Goal: Task Accomplishment & Management: Use online tool/utility

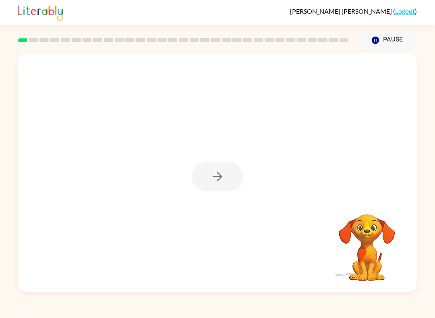
click at [431, 77] on div "Your browser must support playing .mp4 files to use Literably. Please try using…" at bounding box center [217, 170] width 435 height 242
click at [138, 41] on rect at bounding box center [140, 40] width 9 height 4
click at [360, 25] on div "Patricio Correa-Garza ( Logout )" at bounding box center [217, 12] width 398 height 25
click at [379, 23] on div "Patricio Correa-Garza ( Logout )" at bounding box center [217, 12] width 398 height 25
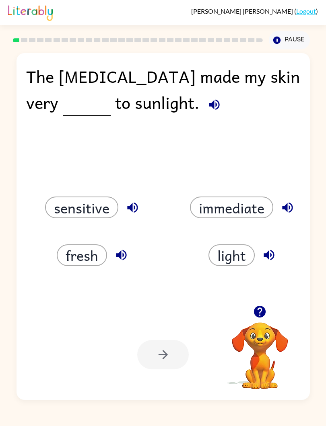
click at [298, 317] on div "Your browser must support playing .mp4 files to use Literably. Please try using…" at bounding box center [162, 355] width 293 height 91
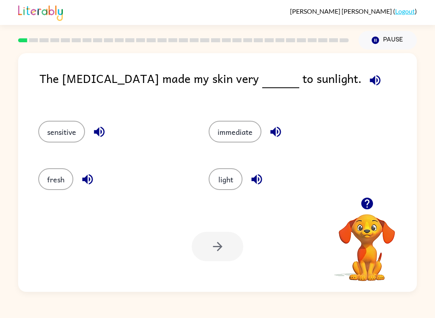
click at [280, 133] on icon "button" at bounding box center [275, 132] width 10 height 10
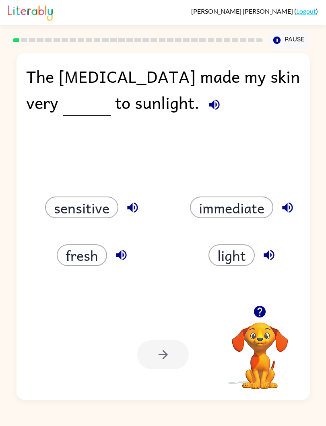
click at [14, 233] on div "The sunburn made my skin very to sunlight. sensitive immediate fresh light Your…" at bounding box center [163, 224] width 326 height 351
click at [161, 109] on div "The sunburn made my skin very to sunlight." at bounding box center [163, 93] width 274 height 61
click at [137, 210] on icon "button" at bounding box center [133, 207] width 10 height 10
click at [209, 103] on icon "button" at bounding box center [214, 105] width 10 height 10
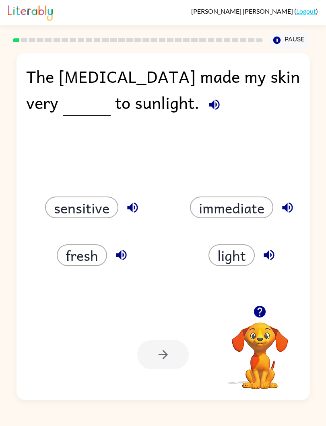
click at [261, 317] on icon "button" at bounding box center [260, 312] width 12 height 12
click at [212, 218] on button "immediate" at bounding box center [231, 208] width 83 height 22
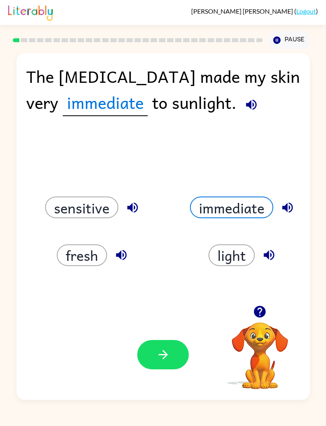
click at [216, 223] on div "light" at bounding box center [238, 246] width 150 height 48
click at [159, 317] on button "button" at bounding box center [162, 354] width 51 height 29
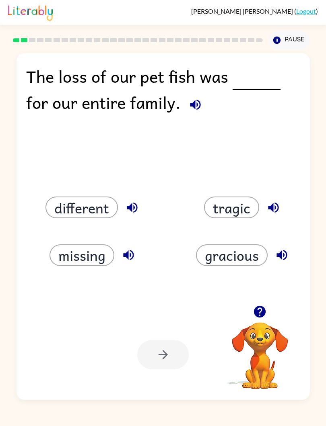
click at [256, 304] on button "button" at bounding box center [259, 312] width 21 height 21
click at [258, 204] on button "tragic" at bounding box center [231, 208] width 55 height 22
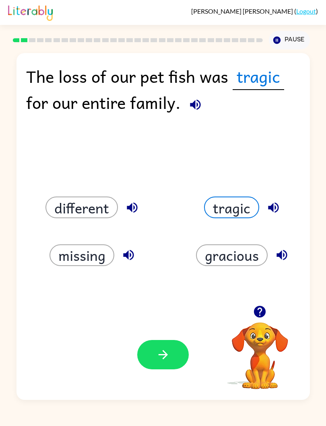
click at [280, 205] on icon "button" at bounding box center [273, 208] width 14 height 14
click at [281, 214] on button "button" at bounding box center [273, 208] width 21 height 21
click at [268, 213] on icon "button" at bounding box center [273, 208] width 14 height 14
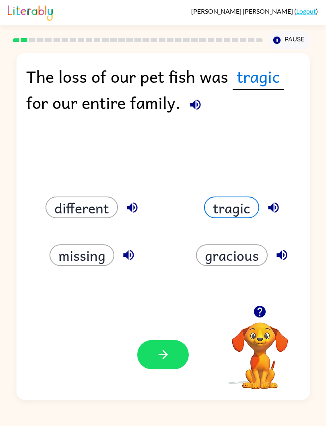
click at [271, 214] on icon "button" at bounding box center [273, 208] width 14 height 14
click at [259, 314] on icon "button" at bounding box center [260, 312] width 12 height 12
click at [260, 317] on video "Your browser must support playing .mp4 files to use Literably. Please try using…" at bounding box center [260, 350] width 80 height 80
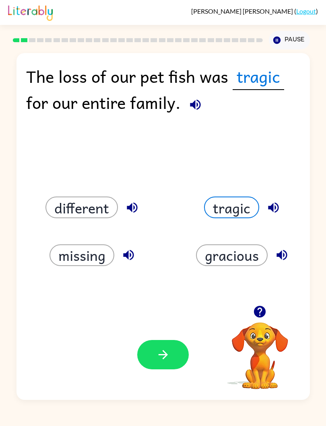
click at [261, 317] on video "Your browser must support playing .mp4 files to use Literably. Please try using…" at bounding box center [260, 350] width 80 height 80
click at [285, 261] on icon "button" at bounding box center [282, 255] width 14 height 14
click at [282, 260] on icon "button" at bounding box center [282, 255] width 14 height 14
click at [288, 258] on icon "button" at bounding box center [282, 255] width 14 height 14
click at [284, 260] on icon "button" at bounding box center [281, 255] width 10 height 10
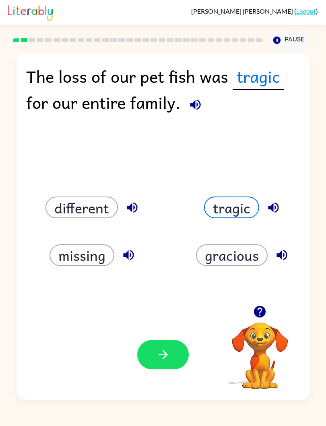
click at [284, 260] on icon "button" at bounding box center [281, 255] width 10 height 10
click at [285, 262] on icon "button" at bounding box center [282, 255] width 14 height 14
click at [142, 317] on button "button" at bounding box center [162, 354] width 51 height 29
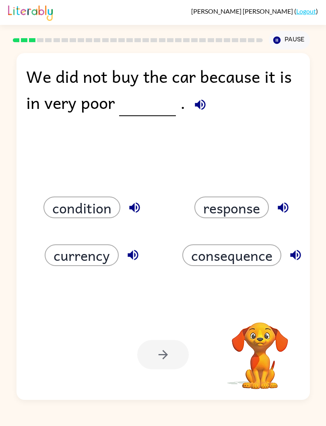
click at [129, 257] on icon "button" at bounding box center [133, 255] width 10 height 10
click at [130, 262] on icon "button" at bounding box center [133, 255] width 14 height 14
click at [127, 221] on div "condition" at bounding box center [88, 198] width 150 height 48
click at [132, 256] on icon "button" at bounding box center [133, 255] width 10 height 10
click at [122, 203] on div "condition" at bounding box center [95, 208] width 132 height 22
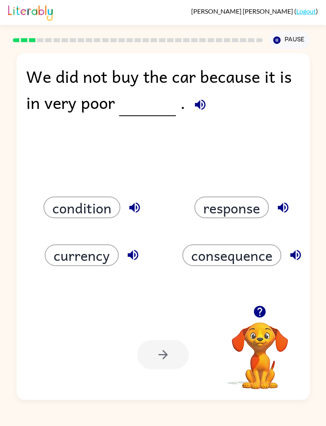
click at [122, 203] on div "condition" at bounding box center [95, 208] width 132 height 22
click at [128, 260] on icon "button" at bounding box center [133, 255] width 14 height 14
click at [297, 256] on icon "button" at bounding box center [295, 255] width 10 height 10
click at [282, 218] on button "button" at bounding box center [283, 208] width 21 height 21
click at [123, 257] on button "button" at bounding box center [133, 255] width 21 height 21
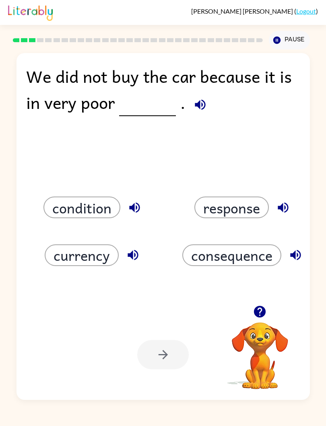
click at [130, 206] on icon "button" at bounding box center [134, 207] width 10 height 10
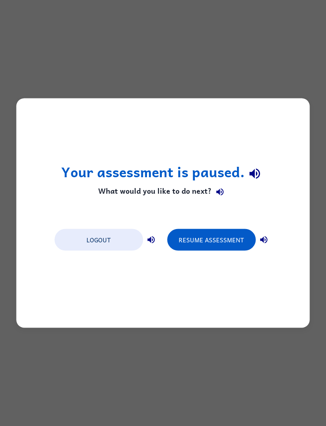
click at [232, 242] on button "Resume Assessment" at bounding box center [211, 240] width 89 height 22
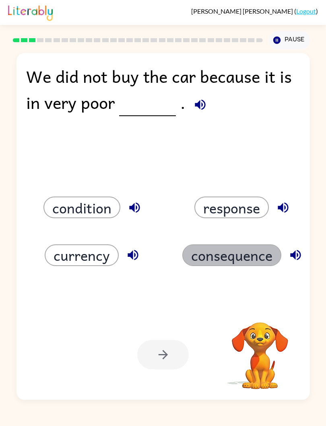
click at [233, 246] on button "consequence" at bounding box center [231, 256] width 99 height 22
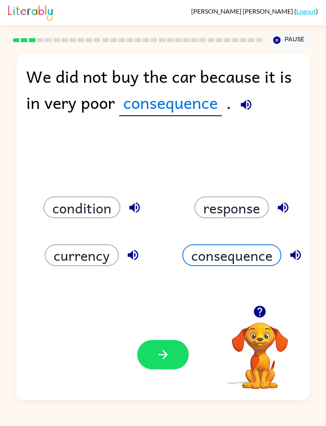
click at [254, 309] on icon "button" at bounding box center [260, 312] width 14 height 14
click at [291, 317] on video "Your browser must support playing .mp4 files to use Literably. Please try using…" at bounding box center [260, 350] width 80 height 80
click at [0, 226] on div "We did not buy the car because it is in very poor consequence . condition respo…" at bounding box center [163, 224] width 326 height 351
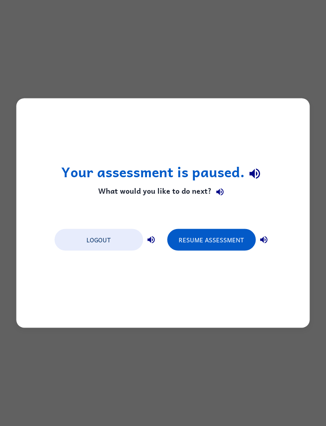
click at [202, 233] on button "Resume Assessment" at bounding box center [211, 240] width 89 height 22
click at [202, 232] on button "Resume Assessment" at bounding box center [211, 240] width 89 height 22
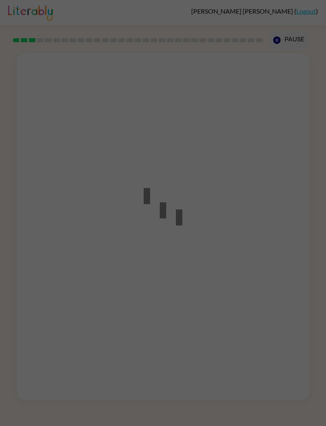
click at [201, 231] on div at bounding box center [163, 213] width 326 height 426
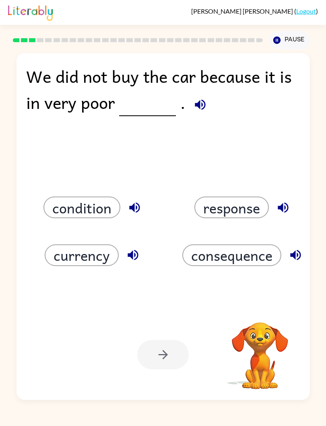
click at [84, 192] on div "condition" at bounding box center [88, 198] width 150 height 48
click at [284, 207] on icon "button" at bounding box center [283, 207] width 10 height 10
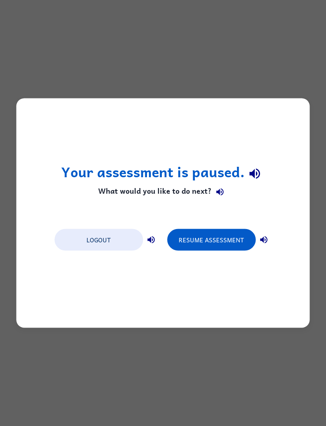
click at [233, 241] on button "Resume Assessment" at bounding box center [211, 240] width 89 height 22
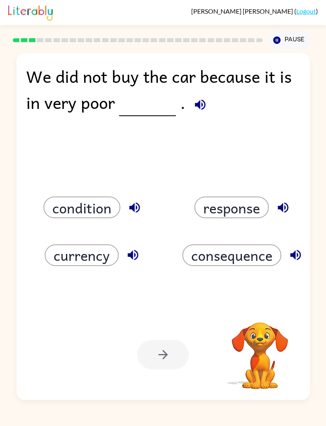
click at [290, 207] on button "button" at bounding box center [283, 208] width 21 height 21
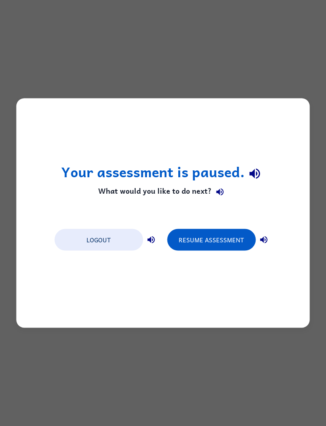
click at [238, 238] on button "Resume Assessment" at bounding box center [211, 240] width 89 height 22
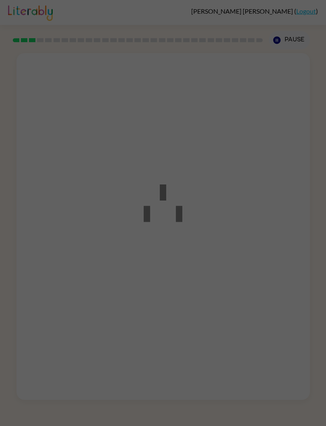
click at [238, 238] on div at bounding box center [163, 213] width 326 height 426
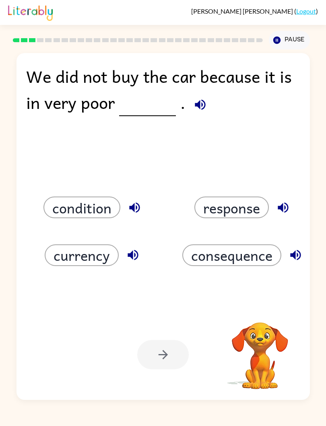
click at [286, 210] on icon "button" at bounding box center [283, 208] width 14 height 14
click at [47, 257] on button "currency" at bounding box center [82, 256] width 74 height 22
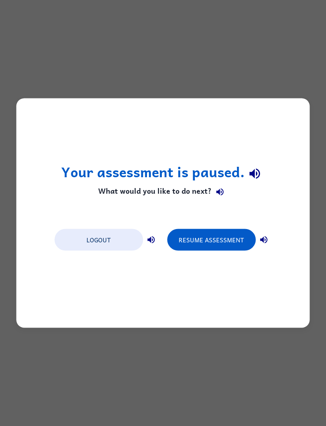
click at [234, 237] on button "Resume Assessment" at bounding box center [211, 240] width 89 height 22
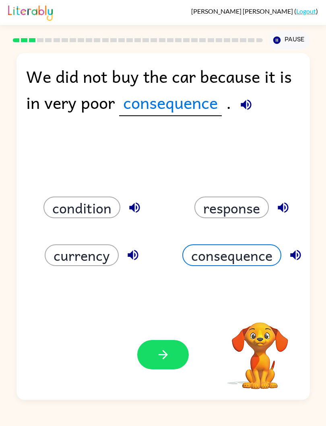
click at [284, 208] on icon "button" at bounding box center [283, 207] width 10 height 10
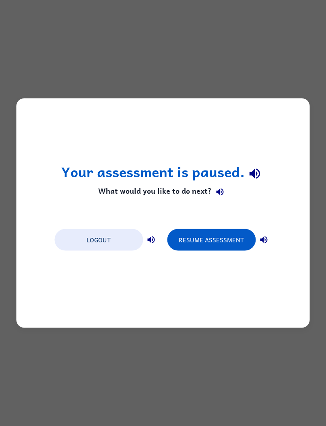
click at [245, 235] on button "Resume Assessment" at bounding box center [211, 240] width 89 height 22
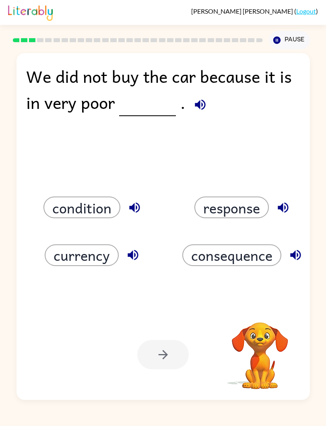
click at [286, 144] on div "We did not buy the car because it is in very poor . condition response currency…" at bounding box center [162, 226] width 293 height 347
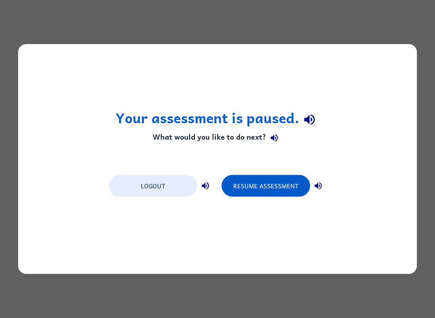
click at [301, 189] on button "Resume Assessment" at bounding box center [265, 186] width 89 height 22
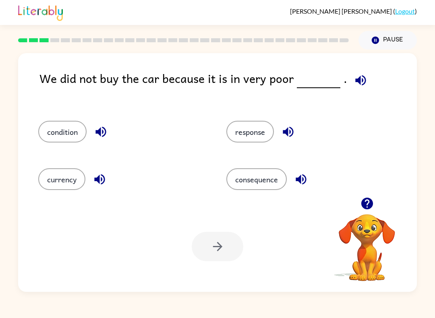
click at [61, 140] on button "condition" at bounding box center [62, 132] width 48 height 22
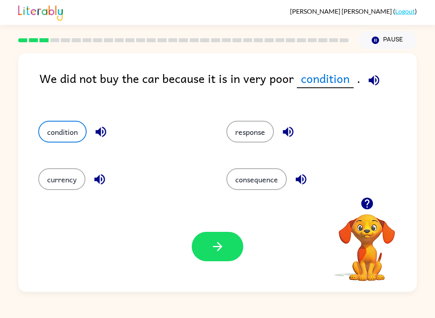
click at [208, 261] on button "button" at bounding box center [217, 246] width 51 height 29
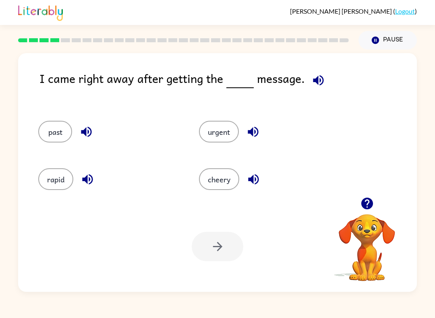
click at [321, 81] on icon "button" at bounding box center [318, 80] width 14 height 14
click at [52, 175] on button "rapid" at bounding box center [55, 179] width 35 height 22
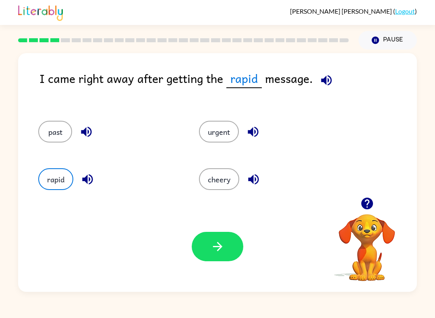
click at [228, 134] on button "urgent" at bounding box center [219, 132] width 40 height 22
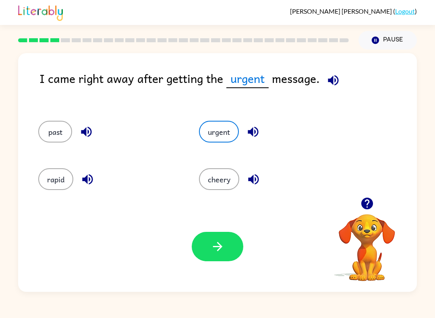
click at [225, 251] on button "button" at bounding box center [217, 246] width 51 height 29
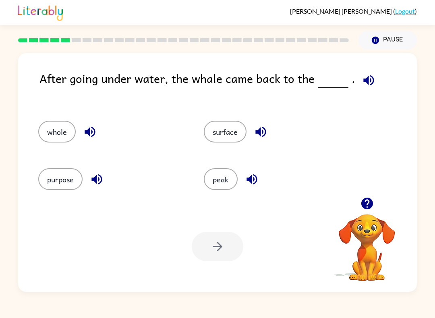
click at [372, 101] on div "After going under water, the whale came back to the ." at bounding box center [227, 86] width 377 height 35
click at [10, 90] on div "After going under water, the whale came back to the . whole surface purpose pea…" at bounding box center [217, 170] width 435 height 242
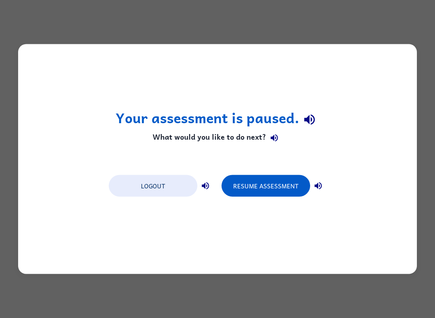
click at [268, 187] on button "Resume Assessment" at bounding box center [265, 186] width 89 height 22
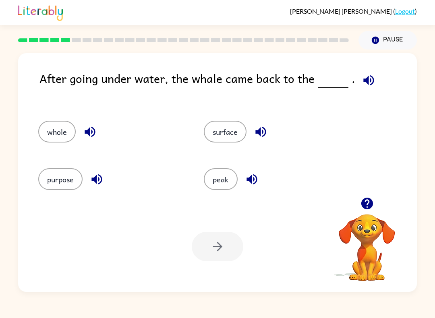
click at [65, 91] on div "After going under water, the whale came back to the ." at bounding box center [227, 86] width 377 height 35
click at [269, 127] on button "button" at bounding box center [260, 132] width 21 height 21
click at [262, 134] on icon "button" at bounding box center [260, 132] width 14 height 14
click at [266, 126] on icon "button" at bounding box center [260, 132] width 14 height 14
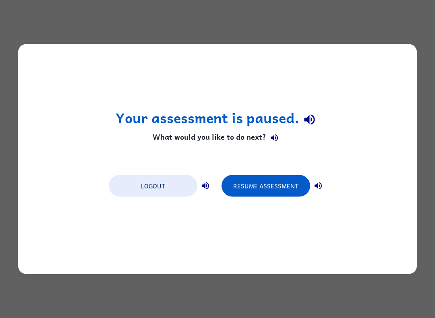
click at [292, 186] on button "Resume Assessment" at bounding box center [265, 186] width 89 height 22
click at [291, 186] on button "Resume Assessment" at bounding box center [265, 186] width 89 height 22
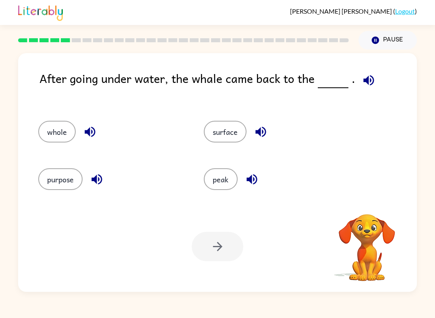
click at [374, 81] on button "button" at bounding box center [368, 80] width 21 height 21
click at [78, 181] on button "purpose" at bounding box center [60, 179] width 44 height 22
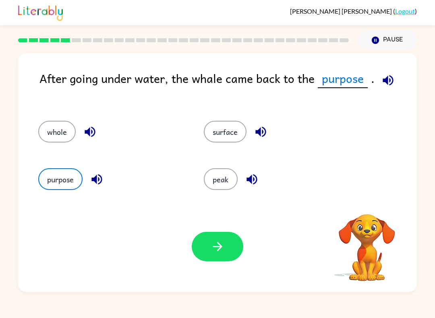
click at [78, 181] on button "purpose" at bounding box center [60, 179] width 44 height 22
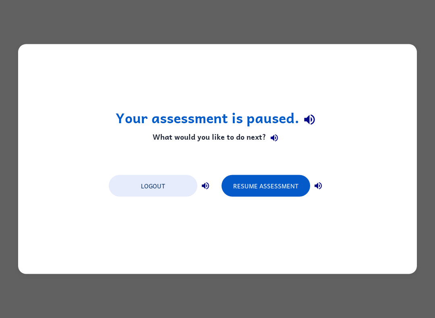
click at [299, 194] on button "Resume Assessment" at bounding box center [265, 186] width 89 height 22
click at [282, 193] on button "Resume Assessment" at bounding box center [265, 186] width 89 height 22
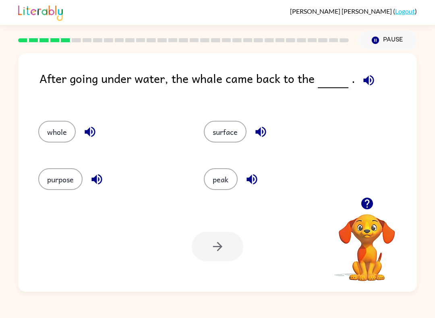
click at [86, 134] on icon "button" at bounding box center [89, 132] width 10 height 10
click at [371, 85] on icon "button" at bounding box center [368, 80] width 14 height 14
click at [376, 200] on button "button" at bounding box center [366, 203] width 21 height 21
click at [392, 200] on div at bounding box center [366, 203] width 80 height 21
click at [330, 125] on div "surface" at bounding box center [277, 132] width 147 height 22
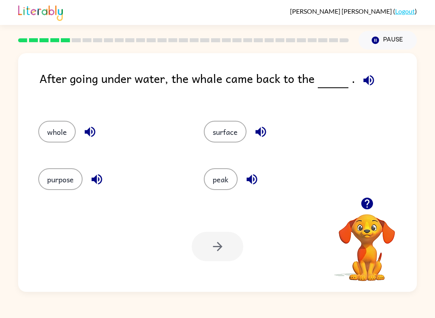
click at [398, 198] on div at bounding box center [366, 203] width 80 height 21
click at [400, 191] on div "whole surface purpose peak" at bounding box center [217, 153] width 382 height 89
click at [394, 196] on div at bounding box center [366, 203] width 80 height 21
click at [340, 156] on div "peak" at bounding box center [270, 176] width 165 height 47
click at [314, 165] on div "peak" at bounding box center [270, 176] width 165 height 47
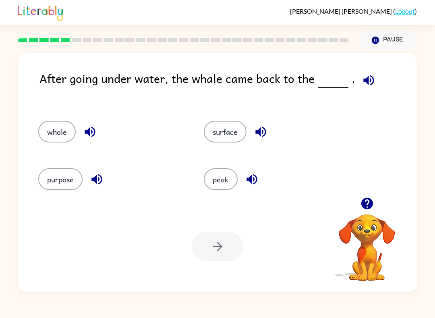
click at [356, 315] on div "Patricio Correa-Garza ( Logout ) Pause Pause After going under water, the whale…" at bounding box center [217, 159] width 435 height 318
click at [261, 134] on icon "button" at bounding box center [260, 132] width 14 height 14
click at [366, 84] on icon "button" at bounding box center [368, 80] width 14 height 14
click at [367, 207] on icon "button" at bounding box center [366, 204] width 12 height 12
click at [240, 112] on div "surface" at bounding box center [270, 128] width 165 height 47
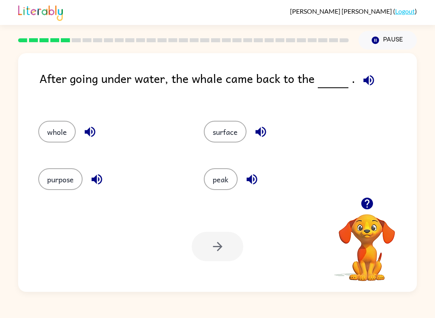
click at [227, 140] on button "surface" at bounding box center [225, 132] width 43 height 22
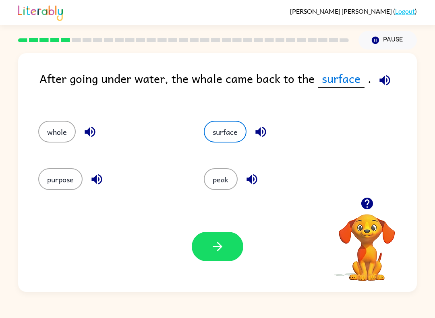
click at [222, 249] on icon "button" at bounding box center [217, 246] width 14 height 14
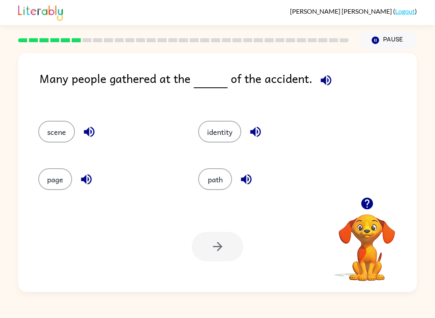
click at [371, 209] on icon "button" at bounding box center [367, 203] width 14 height 14
click at [373, 204] on icon "button" at bounding box center [367, 203] width 14 height 14
click at [366, 202] on icon "button" at bounding box center [366, 204] width 12 height 12
click at [367, 204] on icon "button" at bounding box center [367, 203] width 14 height 14
click at [375, 194] on div at bounding box center [366, 203] width 80 height 21
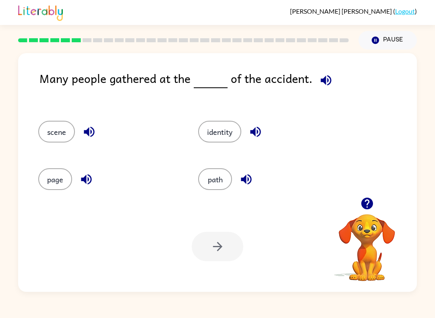
click at [372, 202] on icon "button" at bounding box center [367, 203] width 14 height 14
click at [366, 203] on icon "button" at bounding box center [366, 204] width 12 height 12
click at [370, 197] on icon "button" at bounding box center [367, 203] width 14 height 14
click at [364, 208] on icon "button" at bounding box center [366, 204] width 12 height 12
click at [371, 202] on icon "button" at bounding box center [366, 204] width 12 height 12
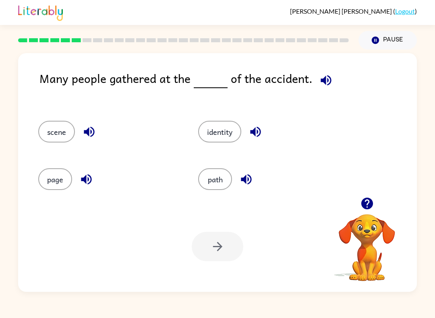
click at [379, 198] on div at bounding box center [366, 203] width 80 height 21
click at [378, 198] on div at bounding box center [366, 203] width 80 height 21
click at [368, 200] on icon "button" at bounding box center [367, 203] width 14 height 14
click at [375, 206] on button "button" at bounding box center [366, 203] width 21 height 21
click at [365, 201] on div "Many people gathered at the of the accident. scene identity page path Your brow…" at bounding box center [217, 172] width 398 height 239
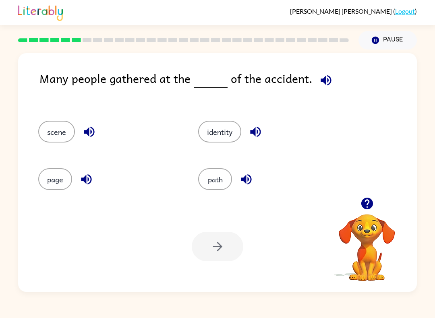
click at [367, 212] on button "button" at bounding box center [366, 203] width 21 height 21
click at [364, 202] on icon "button" at bounding box center [366, 204] width 12 height 12
click at [324, 85] on icon "button" at bounding box center [325, 80] width 10 height 10
click at [361, 204] on icon "button" at bounding box center [366, 204] width 12 height 12
click at [375, 206] on button "button" at bounding box center [366, 203] width 21 height 21
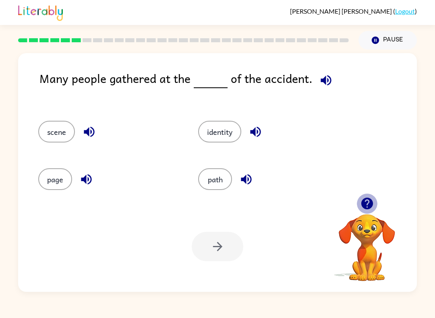
click at [376, 203] on button "button" at bounding box center [366, 203] width 21 height 21
click at [376, 203] on video "Your browser must support playing .mp4 files to use Literably. Please try using…" at bounding box center [366, 242] width 80 height 80
click at [380, 212] on video "Your browser must support playing .mp4 files to use Literably. Please try using…" at bounding box center [366, 242] width 80 height 80
click at [374, 215] on video "Your browser must support playing .mp4 files to use Literably. Please try using…" at bounding box center [366, 242] width 80 height 80
click at [373, 214] on video "Your browser must support playing .mp4 files to use Literably. Please try using…" at bounding box center [366, 242] width 80 height 80
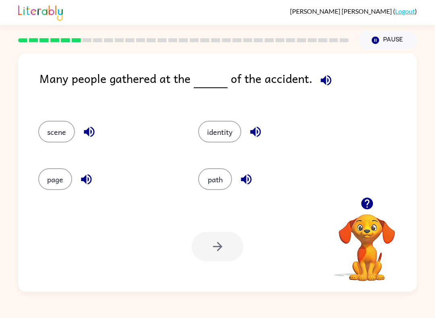
click at [372, 212] on button "button" at bounding box center [366, 203] width 21 height 21
click at [372, 212] on video "Your browser must support playing .mp4 files to use Literably. Please try using…" at bounding box center [366, 242] width 80 height 80
click at [371, 209] on video "Your browser must support playing .mp4 files to use Literably. Please try using…" at bounding box center [366, 242] width 80 height 80
click at [365, 204] on video "Your browser must support playing .mp4 files to use Literably. Please try using…" at bounding box center [366, 242] width 80 height 80
click at [366, 209] on icon "button" at bounding box center [366, 204] width 12 height 12
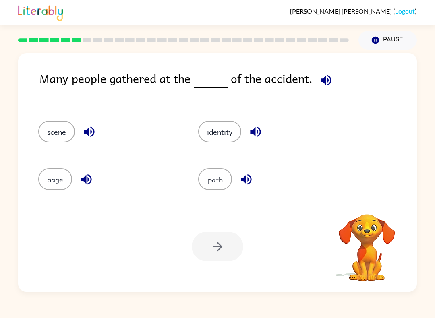
click at [365, 209] on video "Your browser must support playing .mp4 files to use Literably. Please try using…" at bounding box center [366, 242] width 80 height 80
click at [369, 211] on video "Your browser must support playing .mp4 files to use Literably. Please try using…" at bounding box center [366, 242] width 80 height 80
click at [229, 142] on button "identity" at bounding box center [219, 132] width 43 height 22
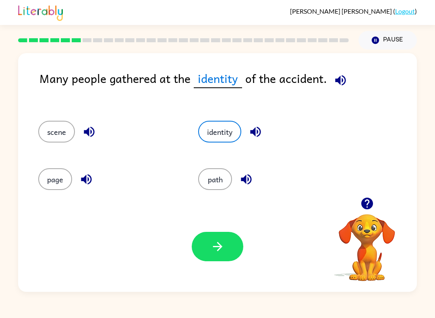
click at [224, 241] on icon "button" at bounding box center [217, 246] width 14 height 14
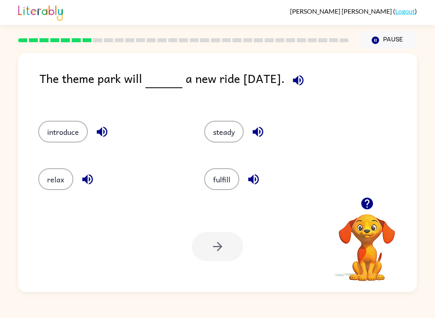
click at [371, 203] on icon "button" at bounding box center [366, 204] width 12 height 12
click at [20, 280] on div "Your browser must support playing .mp4 files to use Literably. Please try using…" at bounding box center [217, 246] width 398 height 91
click at [21, 281] on div "Your browser must support playing .mp4 files to use Literably. Please try using…" at bounding box center [217, 246] width 398 height 91
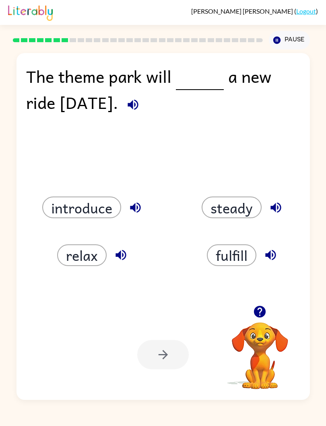
click at [19, 8] on img at bounding box center [30, 12] width 45 height 18
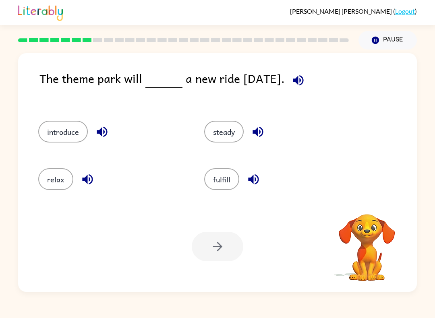
click at [60, 107] on div "introduce" at bounding box center [106, 128] width 166 height 47
click at [216, 253] on div at bounding box center [217, 246] width 51 height 29
click at [56, 129] on button "introduce" at bounding box center [62, 132] width 49 height 22
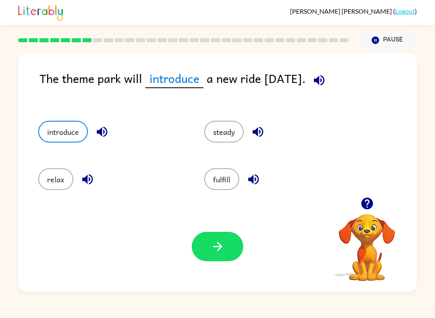
click at [217, 255] on button "button" at bounding box center [217, 246] width 51 height 29
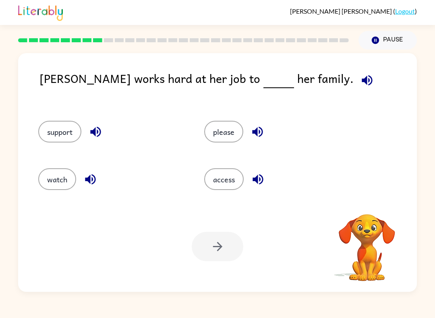
click at [228, 255] on div at bounding box center [217, 246] width 51 height 29
click at [231, 140] on button "please" at bounding box center [223, 132] width 39 height 22
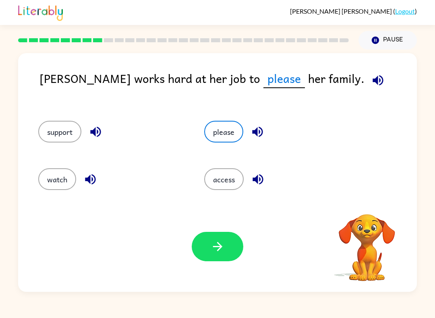
click at [219, 246] on icon "button" at bounding box center [217, 246] width 14 height 14
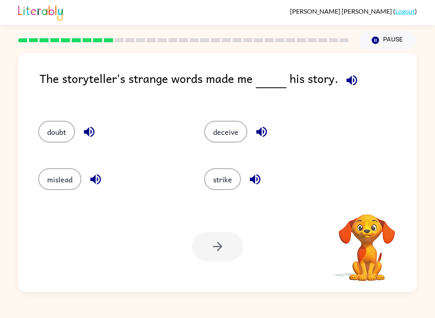
click at [228, 174] on button "strike" at bounding box center [222, 179] width 37 height 22
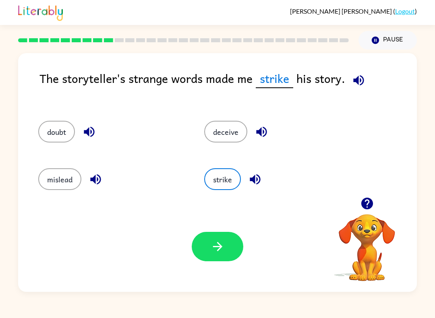
click at [238, 251] on button "button" at bounding box center [217, 246] width 51 height 29
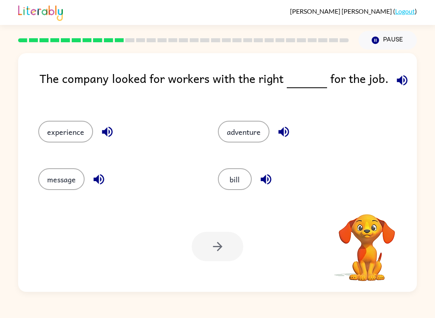
click at [364, 207] on video "Your browser must support playing .mp4 files to use Literably. Please try using…" at bounding box center [366, 242] width 80 height 80
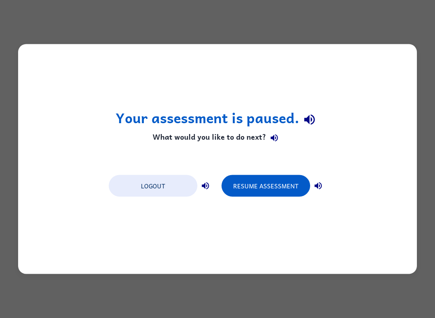
click at [289, 187] on button "Resume Assessment" at bounding box center [265, 186] width 89 height 22
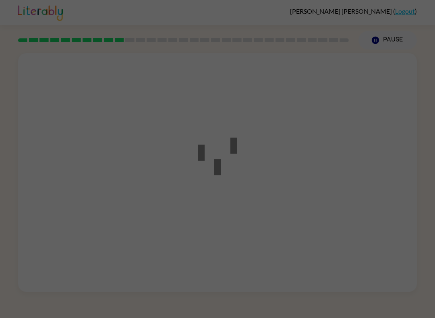
click at [289, 186] on div at bounding box center [217, 159] width 435 height 318
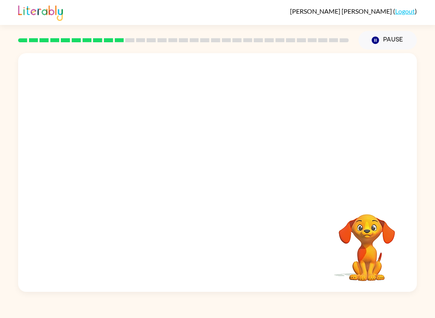
click at [125, 154] on video "Your browser must support playing .mp4 files to use Literably. Please try using…" at bounding box center [217, 125] width 398 height 144
click at [123, 169] on video "Your browser must support playing .mp4 files to use Literably. Please try using…" at bounding box center [217, 125] width 398 height 144
click at [126, 154] on video "Your browser must support playing .mp4 files to use Literably. Please try using…" at bounding box center [217, 125] width 398 height 144
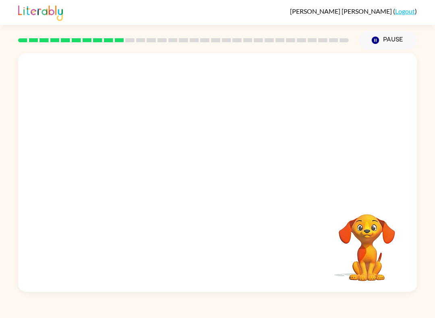
click at [121, 159] on video "Your browser must support playing .mp4 files to use Literably. Please try using…" at bounding box center [217, 125] width 398 height 144
click at [121, 158] on video "Your browser must support playing .mp4 files to use Literably. Please try using…" at bounding box center [217, 125] width 398 height 144
click at [119, 150] on video "Your browser must support playing .mp4 files to use Literably. Please try using…" at bounding box center [217, 125] width 398 height 144
click at [226, 163] on button "button" at bounding box center [217, 176] width 51 height 29
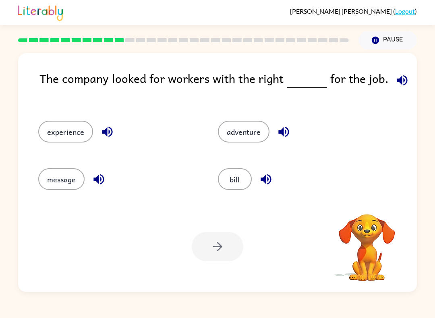
click at [226, 163] on div "bill" at bounding box center [291, 176] width 179 height 47
click at [247, 148] on div "adventure" at bounding box center [291, 128] width 179 height 47
click at [244, 134] on button "adventure" at bounding box center [243, 132] width 51 height 22
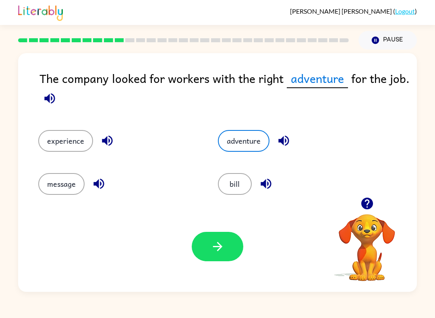
click at [244, 134] on button "adventure" at bounding box center [243, 141] width 51 height 22
click at [36, 138] on div "experience" at bounding box center [112, 136] width 179 height 43
click at [63, 144] on button "experience" at bounding box center [65, 141] width 55 height 22
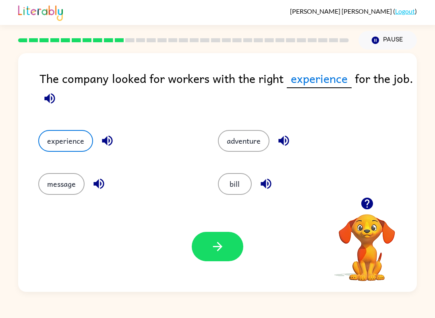
click at [182, 250] on div "Your browser must support playing .mp4 files to use Literably. Please try using…" at bounding box center [217, 246] width 398 height 91
click at [200, 250] on button "button" at bounding box center [217, 246] width 51 height 29
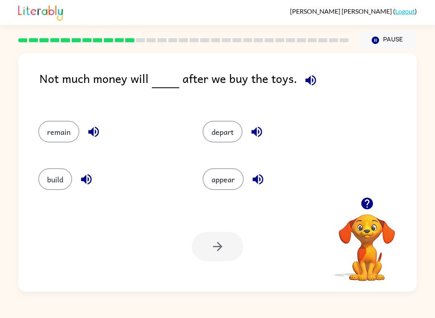
click at [43, 131] on button "remain" at bounding box center [58, 132] width 41 height 22
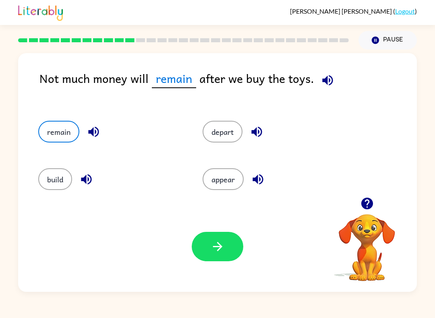
click at [219, 255] on button "button" at bounding box center [217, 246] width 51 height 29
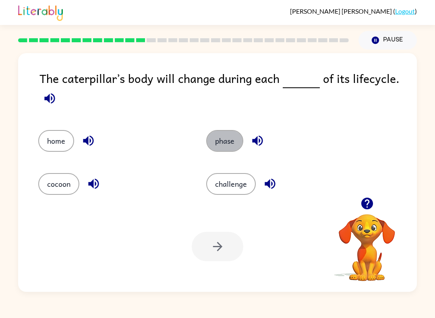
click at [225, 132] on button "phase" at bounding box center [224, 141] width 37 height 22
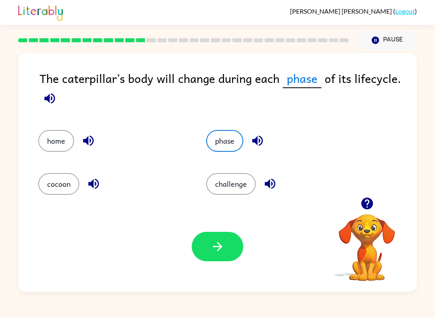
click at [53, 192] on button "cocoon" at bounding box center [58, 184] width 41 height 22
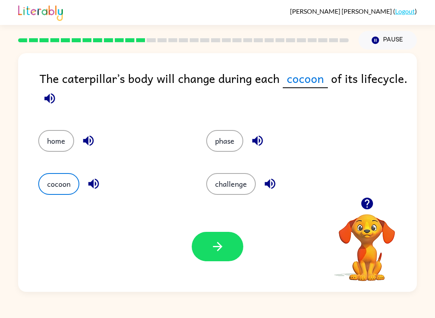
click at [218, 251] on icon "button" at bounding box center [217, 246] width 14 height 14
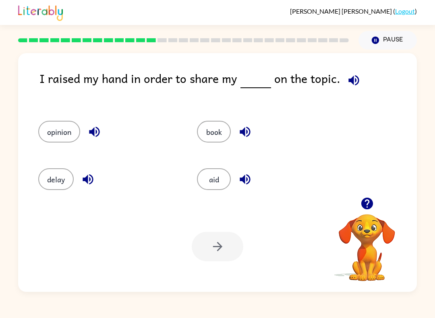
click at [47, 139] on button "opinion" at bounding box center [59, 132] width 42 height 22
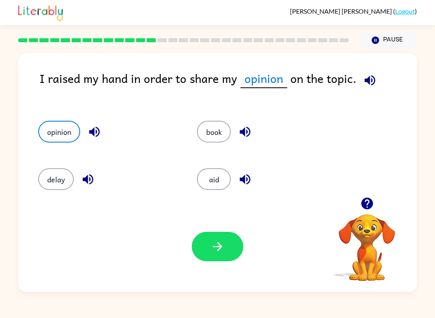
click at [67, 185] on button "delay" at bounding box center [55, 179] width 35 height 22
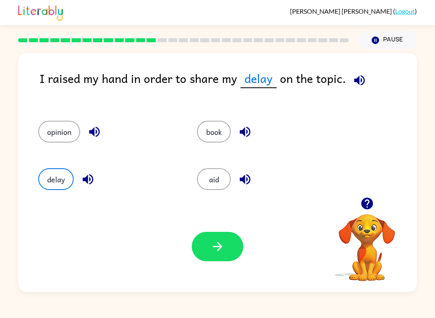
click at [212, 260] on button "button" at bounding box center [217, 246] width 51 height 29
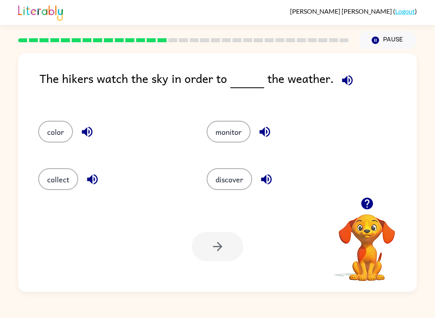
click at [224, 189] on button "discover" at bounding box center [228, 179] width 45 height 22
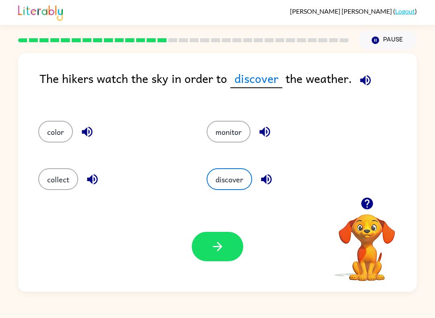
click at [224, 189] on button "discover" at bounding box center [228, 179] width 45 height 22
click at [52, 175] on button "collect" at bounding box center [58, 179] width 40 height 22
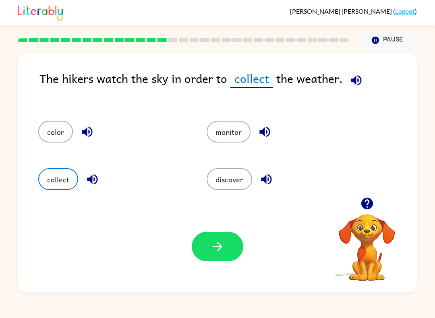
click at [222, 133] on button "monitor" at bounding box center [228, 132] width 44 height 22
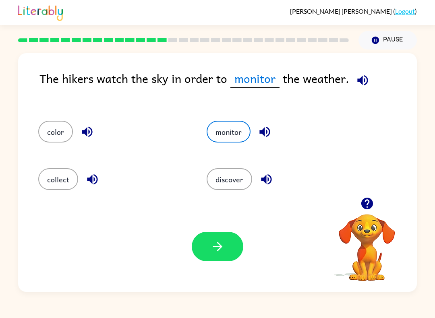
click at [222, 254] on button "button" at bounding box center [217, 246] width 51 height 29
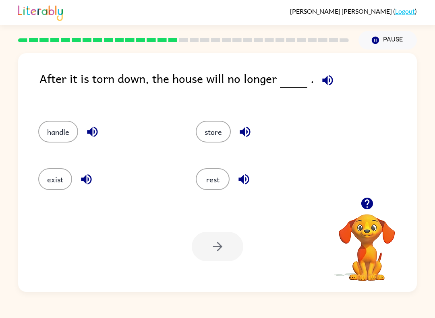
click at [52, 295] on div "[PERSON_NAME] ( Logout ) Pause Pause After it is torn down, the house will no l…" at bounding box center [217, 159] width 435 height 318
click at [72, 62] on div "After it is torn down, the house will no longer . handle store exist rest Your …" at bounding box center [217, 172] width 398 height 239
click at [62, 17] on img at bounding box center [40, 12] width 45 height 18
click at [214, 134] on button "store" at bounding box center [213, 132] width 35 height 22
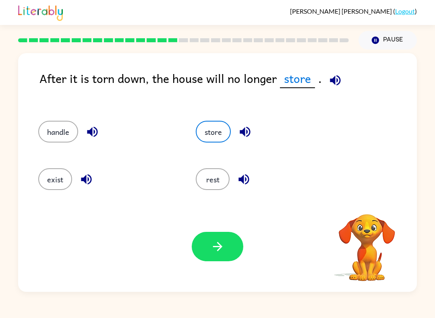
click at [208, 247] on button "button" at bounding box center [217, 246] width 51 height 29
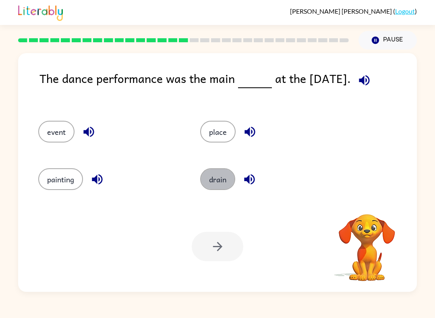
click at [222, 181] on button "drain" at bounding box center [217, 179] width 35 height 22
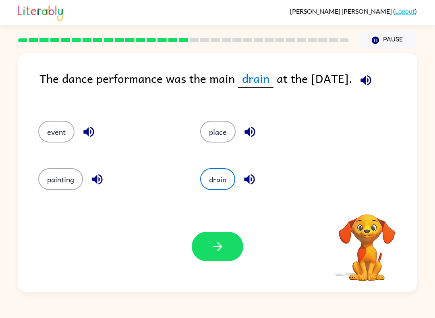
click at [213, 247] on icon "button" at bounding box center [216, 246] width 9 height 9
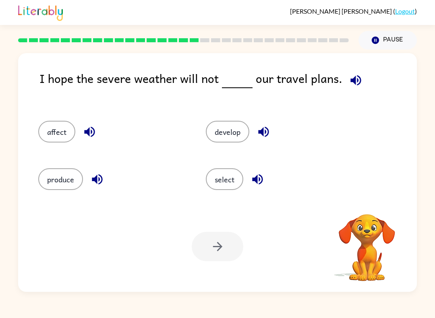
click at [222, 142] on button "develop" at bounding box center [227, 132] width 43 height 22
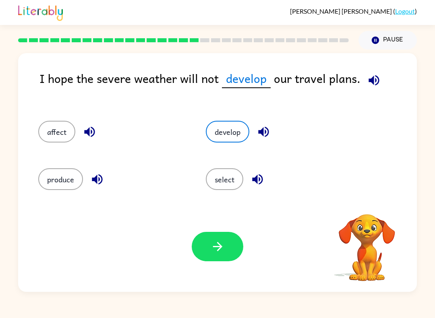
click at [67, 190] on button "produce" at bounding box center [60, 179] width 45 height 22
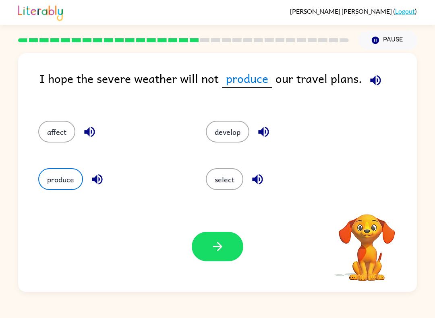
click at [222, 245] on icon "button" at bounding box center [217, 246] width 14 height 14
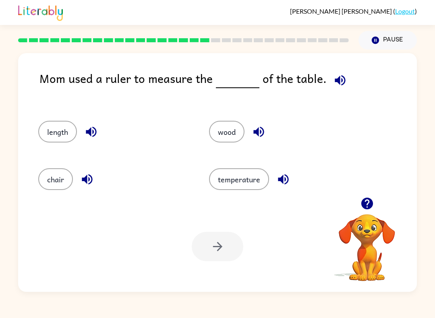
click at [408, 14] on link "Logout" at bounding box center [405, 11] width 20 height 8
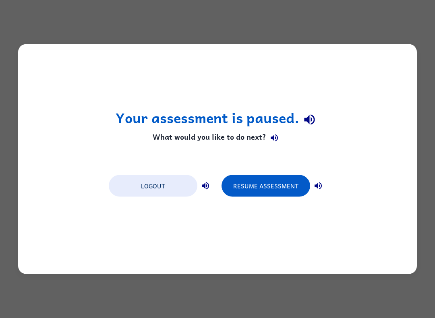
click at [259, 183] on button "Resume Assessment" at bounding box center [265, 186] width 89 height 22
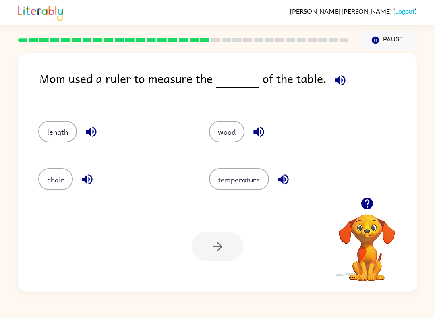
click at [233, 142] on button "wood" at bounding box center [226, 132] width 35 height 22
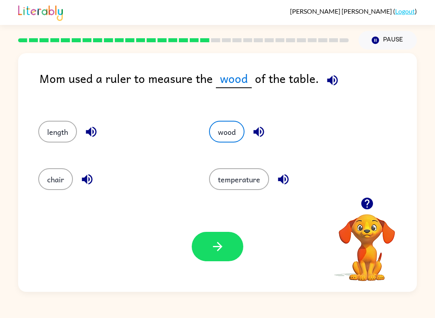
click at [207, 253] on button "button" at bounding box center [217, 246] width 51 height 29
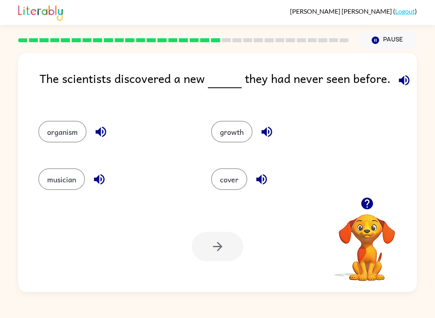
click at [47, 119] on div "organism" at bounding box center [109, 128] width 173 height 47
click at [214, 132] on button "growth" at bounding box center [231, 132] width 41 height 22
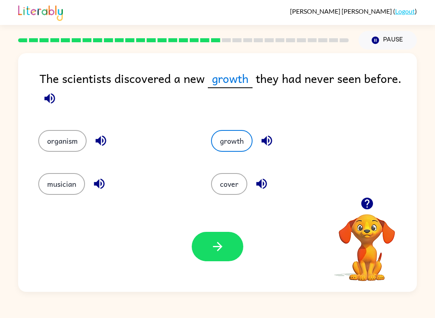
click at [207, 243] on button "button" at bounding box center [217, 246] width 51 height 29
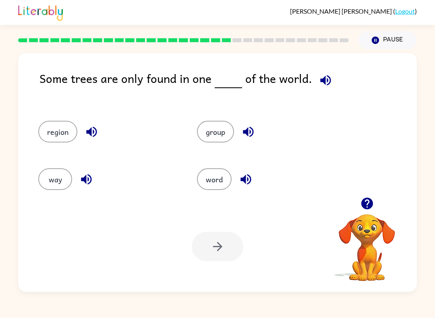
click at [216, 124] on button "group" at bounding box center [215, 132] width 37 height 22
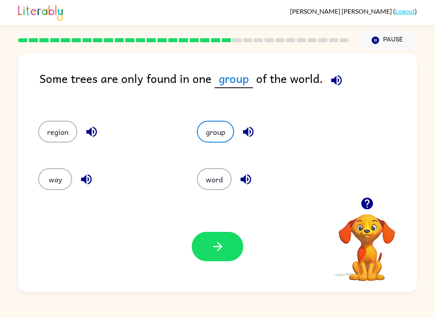
click at [232, 241] on button "button" at bounding box center [217, 246] width 51 height 29
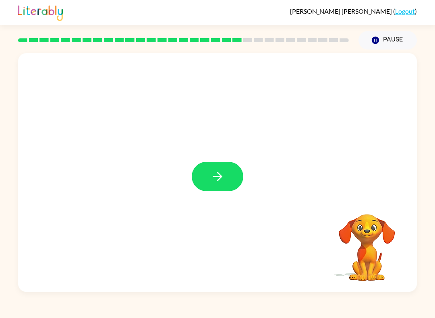
click at [198, 162] on div at bounding box center [217, 172] width 398 height 239
click at [196, 165] on button "button" at bounding box center [217, 176] width 51 height 29
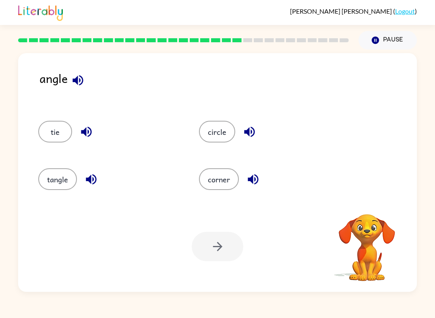
click at [47, 176] on button "tangle" at bounding box center [57, 179] width 39 height 22
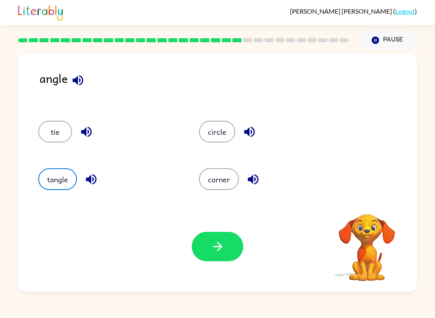
click at [205, 246] on button "button" at bounding box center [217, 246] width 51 height 29
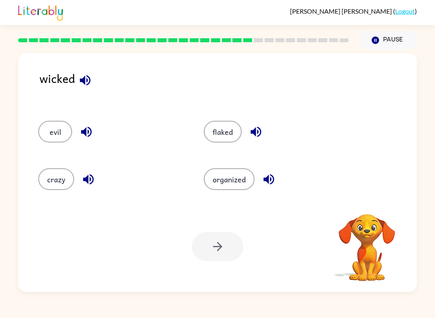
click at [223, 196] on div "organized" at bounding box center [270, 176] width 165 height 47
click at [226, 175] on button "organized" at bounding box center [229, 179] width 51 height 22
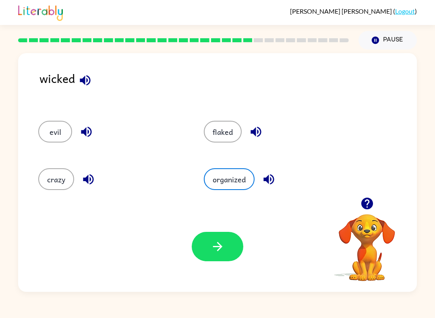
click at [60, 175] on button "crazy" at bounding box center [56, 179] width 36 height 22
click at [208, 245] on button "button" at bounding box center [217, 246] width 51 height 29
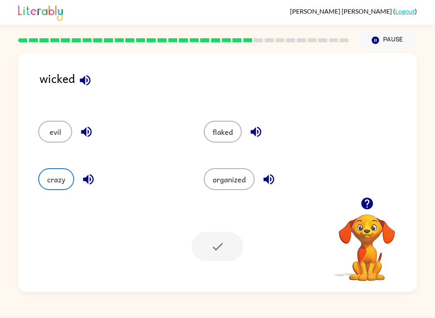
click at [207, 245] on div at bounding box center [217, 246] width 51 height 29
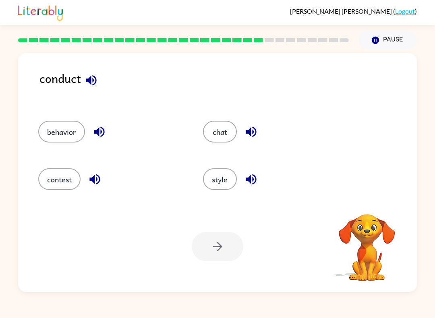
click at [221, 246] on div at bounding box center [217, 246] width 51 height 29
click at [70, 148] on div "behavior" at bounding box center [105, 128] width 165 height 47
click at [79, 126] on button "behavior" at bounding box center [61, 132] width 47 height 22
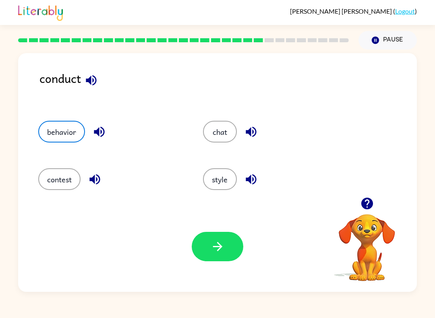
click at [248, 247] on div "Your browser must support playing .mp4 files to use Literably. Please try using…" at bounding box center [217, 246] width 398 height 91
click at [227, 251] on button "button" at bounding box center [217, 246] width 51 height 29
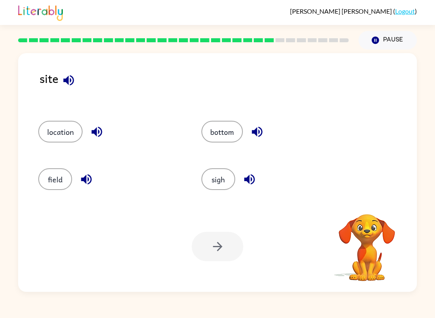
click at [60, 148] on div "location" at bounding box center [104, 128] width 163 height 47
click at [63, 173] on button "field" at bounding box center [55, 179] width 34 height 22
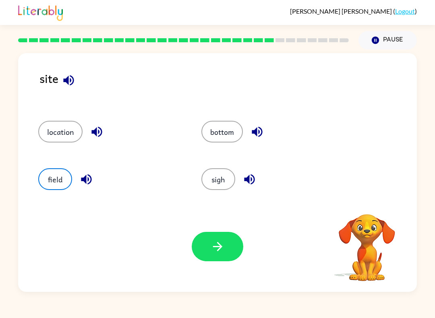
click at [233, 260] on button "button" at bounding box center [217, 246] width 51 height 29
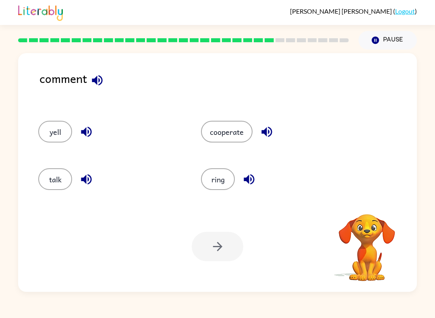
click at [226, 244] on div at bounding box center [217, 246] width 51 height 29
click at [227, 112] on div "cooperate" at bounding box center [266, 128] width 163 height 47
click at [233, 131] on button "cooperate" at bounding box center [226, 132] width 51 height 22
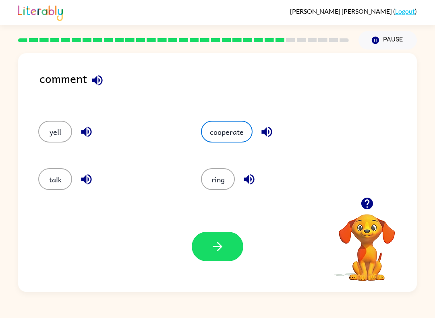
click at [55, 130] on button "yell" at bounding box center [55, 132] width 34 height 22
click at [58, 175] on button "talk" at bounding box center [55, 179] width 34 height 22
click at [212, 237] on button "button" at bounding box center [217, 246] width 51 height 29
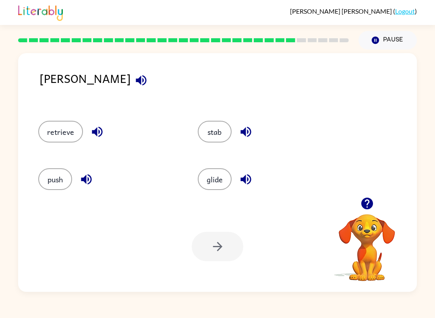
click at [45, 186] on button "push" at bounding box center [55, 179] width 34 height 22
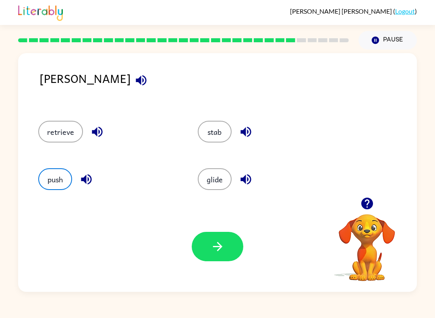
click at [208, 254] on button "button" at bounding box center [217, 246] width 51 height 29
click at [208, 254] on div at bounding box center [217, 246] width 51 height 29
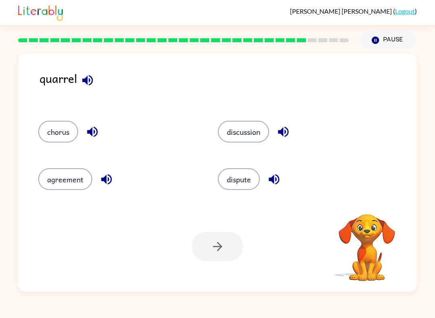
click at [42, 134] on button "chorus" at bounding box center [58, 132] width 40 height 22
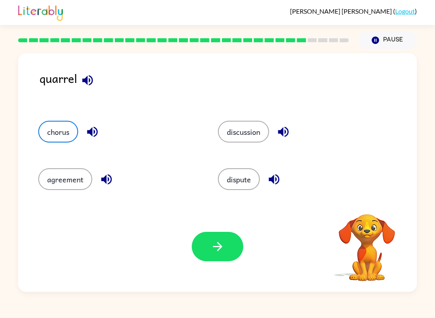
click at [198, 243] on button "button" at bounding box center [217, 246] width 51 height 29
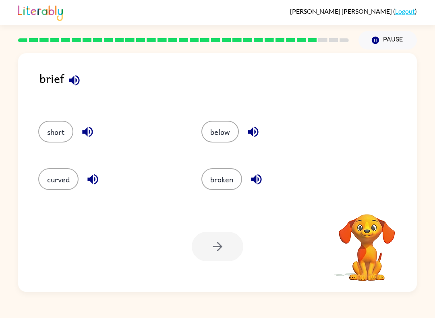
click at [218, 175] on button "broken" at bounding box center [221, 179] width 41 height 22
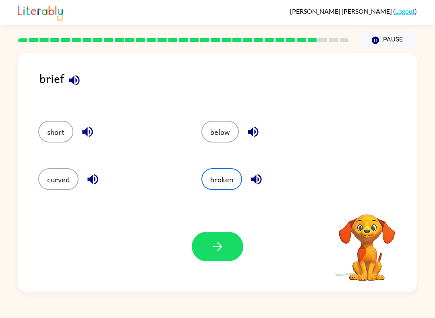
click at [200, 250] on button "button" at bounding box center [217, 246] width 51 height 29
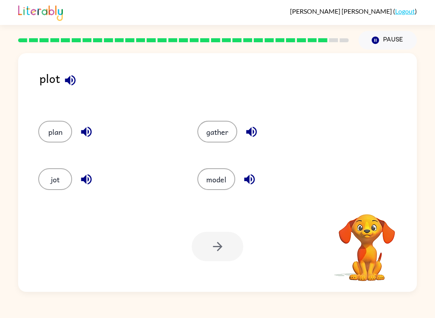
click at [203, 132] on button "gather" at bounding box center [217, 132] width 40 height 22
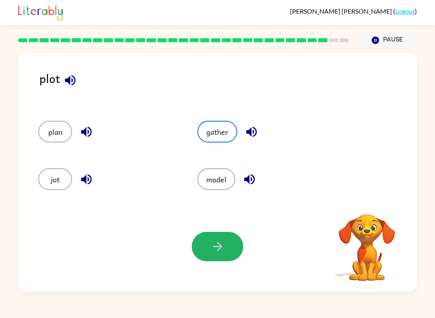
click at [208, 241] on button "button" at bounding box center [217, 246] width 51 height 29
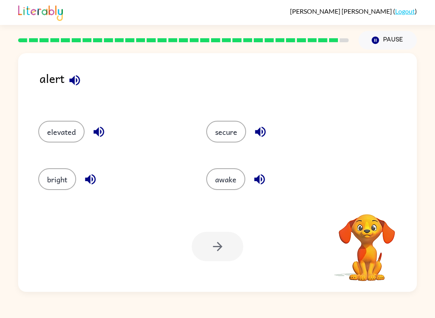
click at [41, 175] on button "bright" at bounding box center [57, 179] width 38 height 22
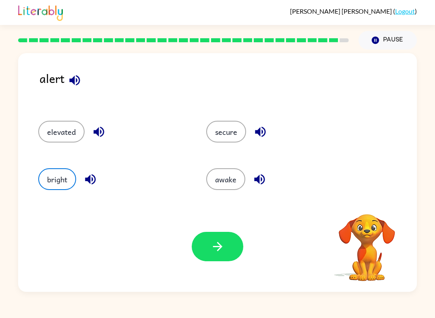
click at [208, 237] on button "button" at bounding box center [217, 246] width 51 height 29
